Goal: Transaction & Acquisition: Purchase product/service

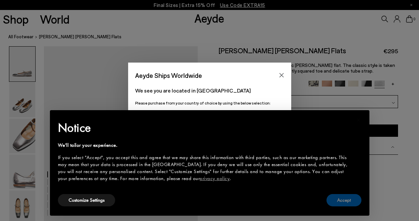
click at [356, 198] on button "Accept" at bounding box center [344, 200] width 35 height 12
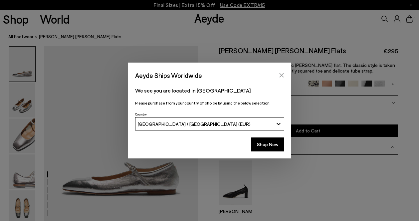
click at [281, 75] on icon "Close" at bounding box center [281, 75] width 4 height 4
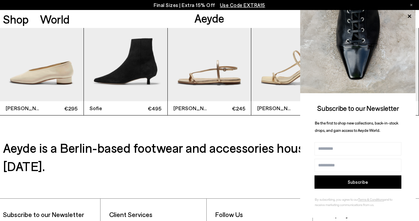
scroll to position [1299, 0]
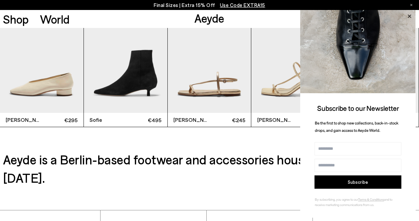
click at [410, 13] on icon at bounding box center [409, 16] width 9 height 9
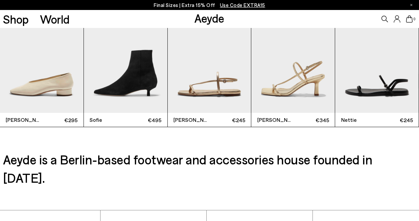
click at [382, 91] on img "5 / 6" at bounding box center [377, 57] width 84 height 111
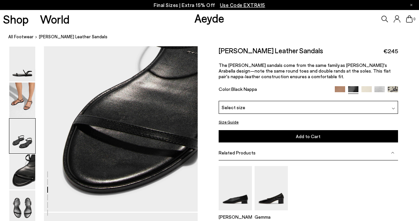
scroll to position [733, 0]
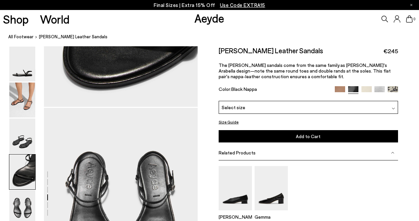
click at [384, 87] on img at bounding box center [380, 91] width 10 height 10
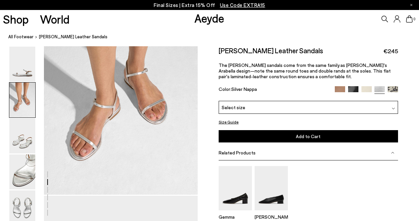
scroll to position [233, 0]
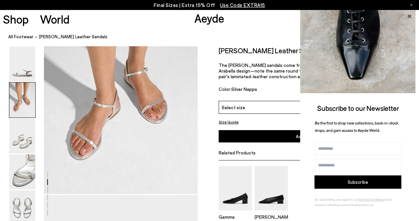
click at [410, 15] on icon at bounding box center [409, 16] width 9 height 9
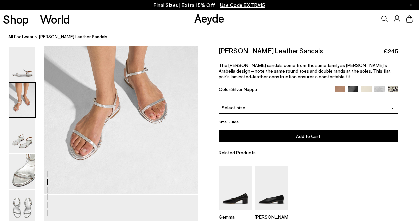
click at [341, 87] on img at bounding box center [340, 91] width 10 height 10
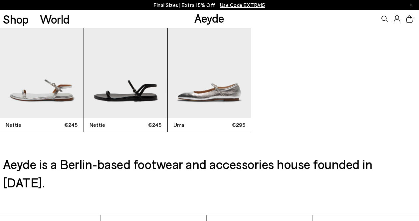
scroll to position [1465, 0]
